Goal: Task Accomplishment & Management: Manage account settings

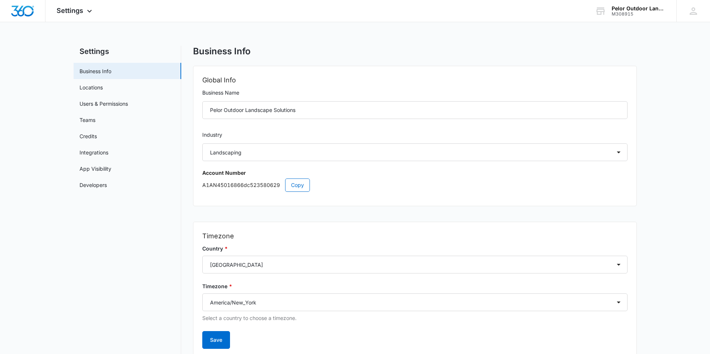
select select "5"
select select "US"
select select "America/New_York"
click at [74, 10] on span "Settings" at bounding box center [70, 11] width 27 height 8
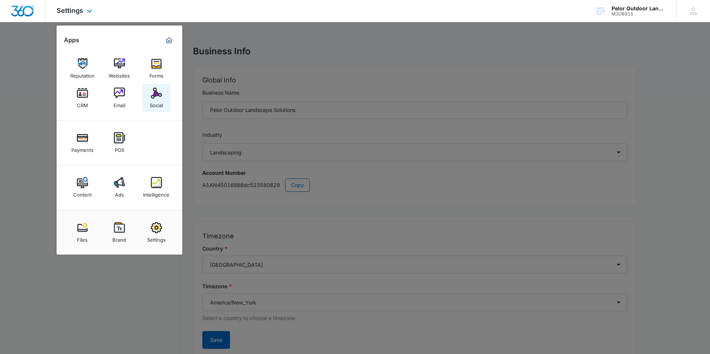
click at [153, 101] on div "Social" at bounding box center [156, 104] width 13 height 10
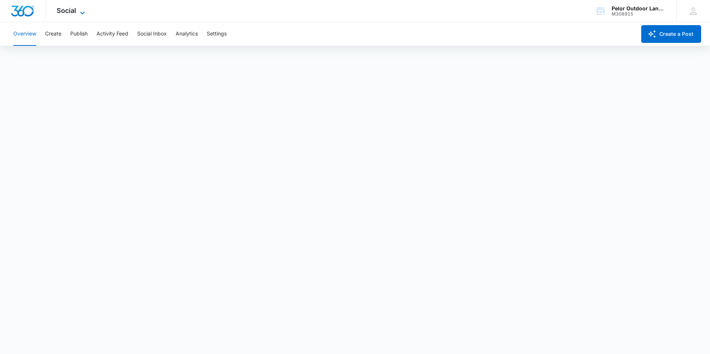
click at [69, 9] on span "Social" at bounding box center [67, 11] width 20 height 8
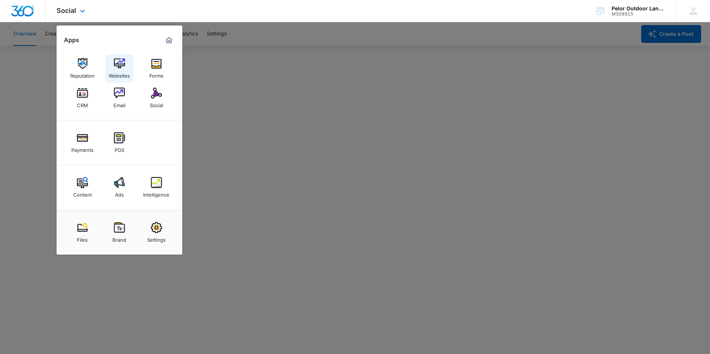
click at [115, 62] on img at bounding box center [119, 63] width 11 height 11
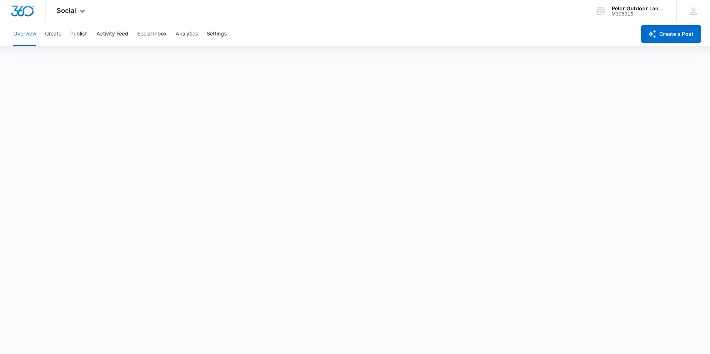
scroll to position [2, 0]
click at [61, 33] on button "Create" at bounding box center [53, 34] width 16 height 24
